Goal: Navigation & Orientation: Go to known website

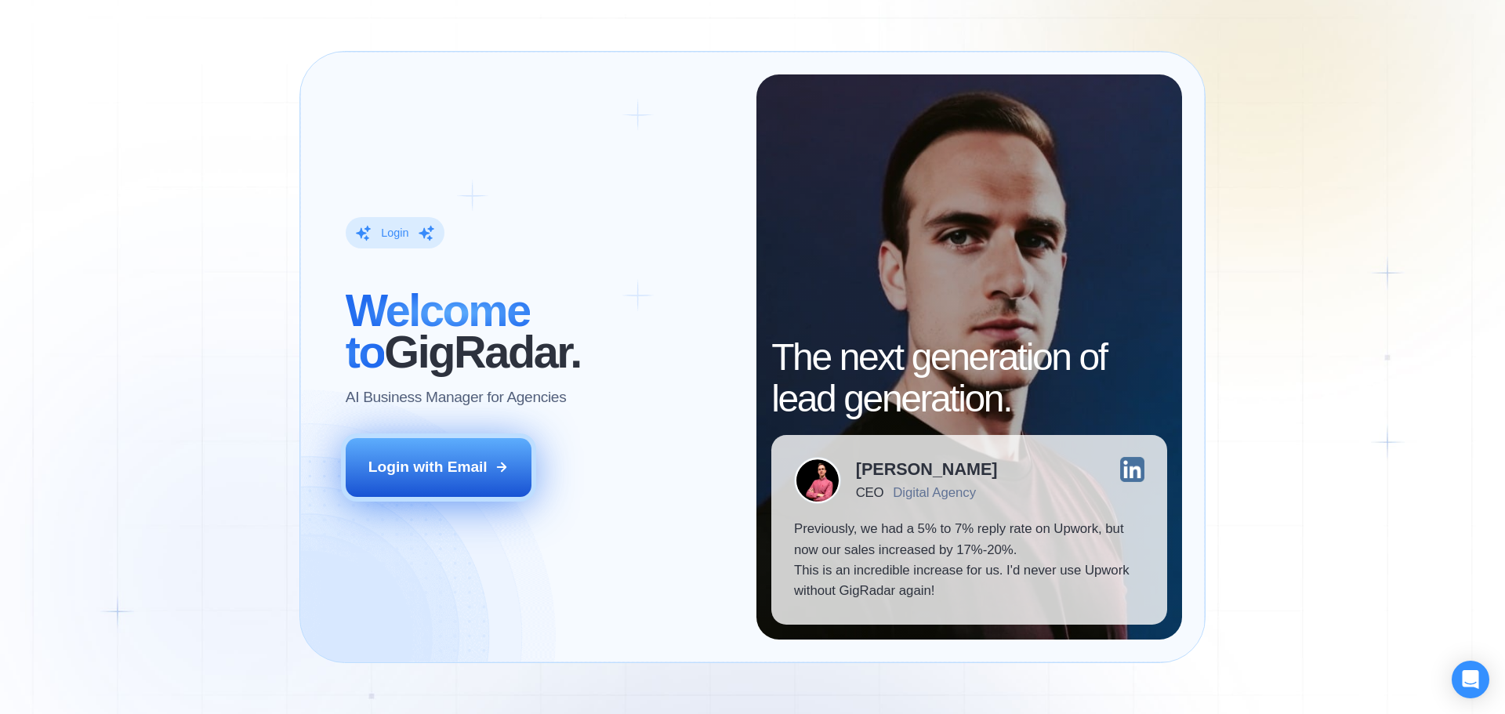
click at [464, 473] on div "Login with Email" at bounding box center [427, 467] width 119 height 20
